Goal: Task Accomplishment & Management: Use online tool/utility

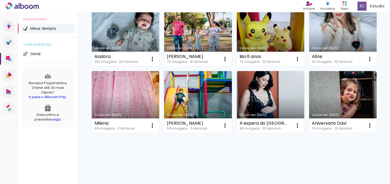
scroll to position [171, 0]
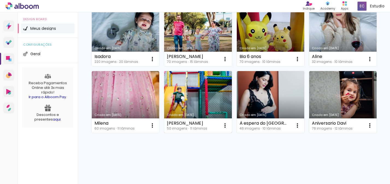
click at [164, 131] on link "Criado em [DATE]" at bounding box center [198, 102] width 68 height 62
